Goal: Communication & Community: Answer question/provide support

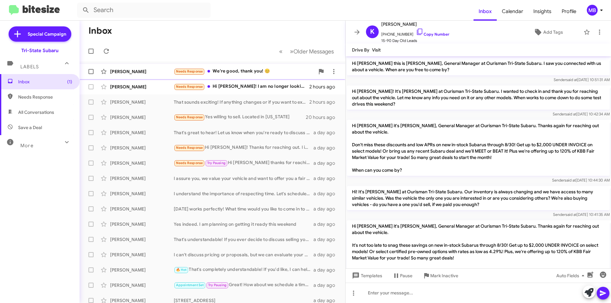
scroll to position [78, 0]
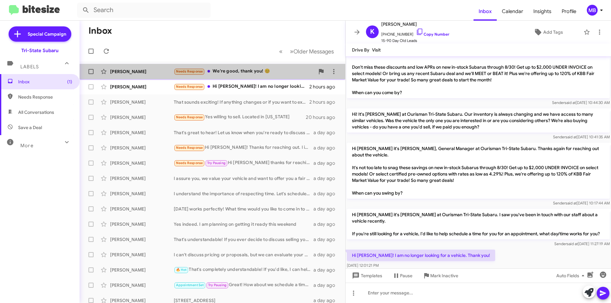
click at [233, 69] on div "Needs Response We're good, thank you! 😊" at bounding box center [244, 71] width 141 height 7
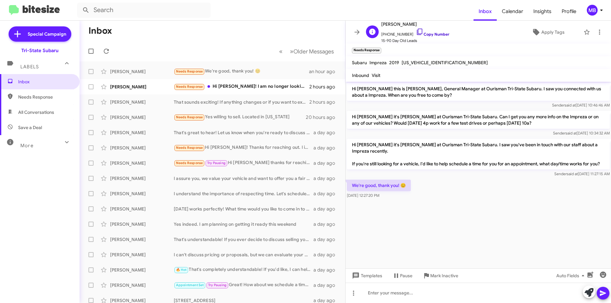
click at [438, 35] on link "Copy Number" at bounding box center [432, 34] width 33 height 5
click at [224, 86] on div "Needs Response Hi [PERSON_NAME]! I am no longer looking for a vehicle. Thank yo…" at bounding box center [244, 86] width 141 height 7
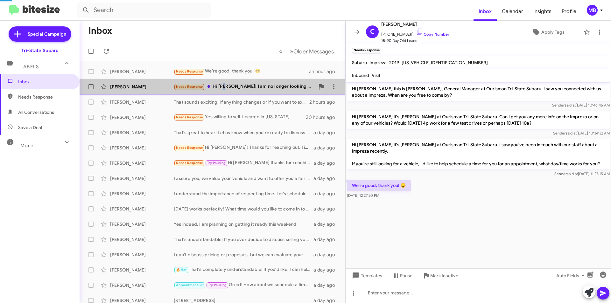
click at [224, 86] on div "Needs Response Hi [PERSON_NAME]! I am no longer looking for a vehicle. Thank yo…" at bounding box center [244, 86] width 141 height 7
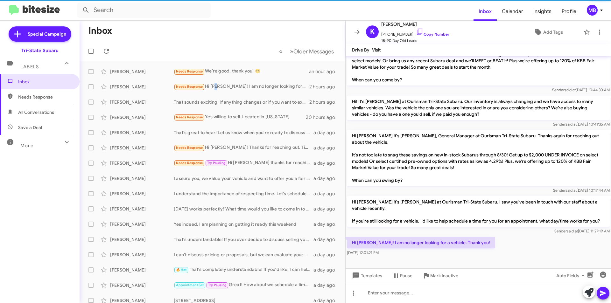
scroll to position [78, 0]
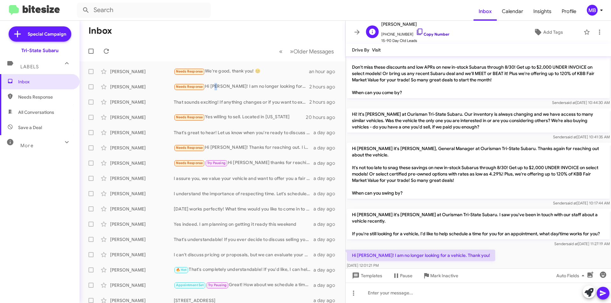
click at [426, 34] on link "Copy Number" at bounding box center [432, 34] width 33 height 5
drag, startPoint x: 403, startPoint y: 256, endPoint x: 365, endPoint y: 243, distance: 40.6
click at [351, 250] on div "Hi [PERSON_NAME]! I am no longer looking for a vehicle. Thank you! [DATE] 12:01…" at bounding box center [421, 259] width 148 height 19
copy div "Hi [PERSON_NAME]! I am no longer looking for a vehicle. Thank you! [DATE] 12:01…"
